Goal: Task Accomplishment & Management: Manage account settings

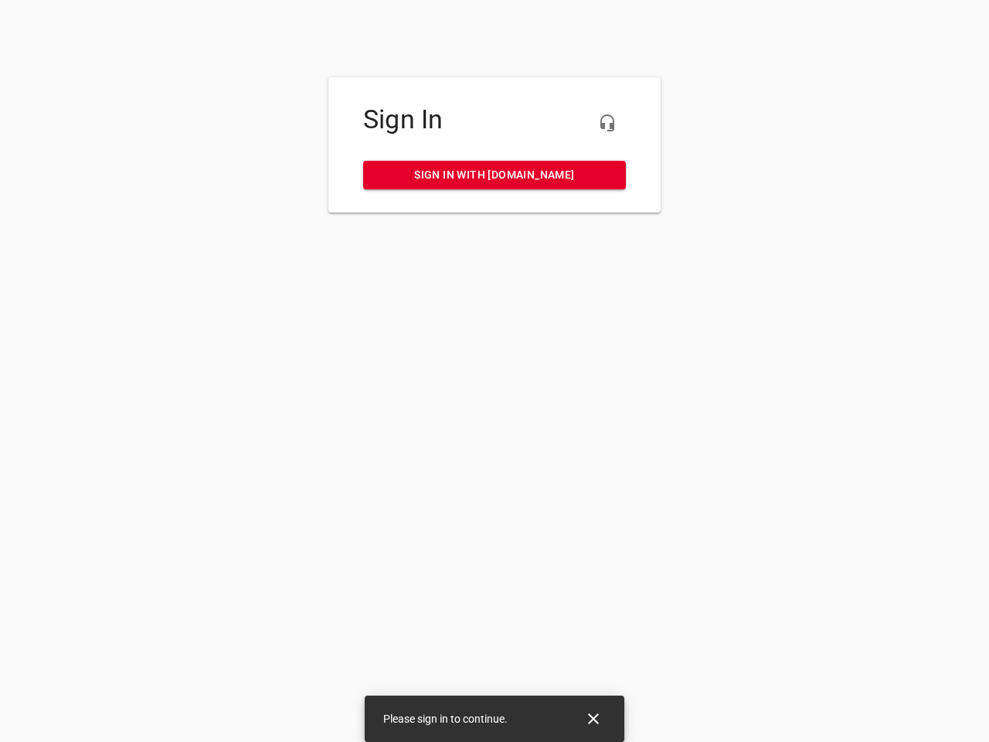
click at [607, 123] on icon "button" at bounding box center [607, 123] width 19 height 19
click at [593, 719] on icon "Close" at bounding box center [593, 718] width 11 height 11
click at [607, 123] on icon "button" at bounding box center [607, 123] width 19 height 19
click at [593, 719] on icon "Close" at bounding box center [593, 718] width 11 height 11
